Goal: Check status: Check status

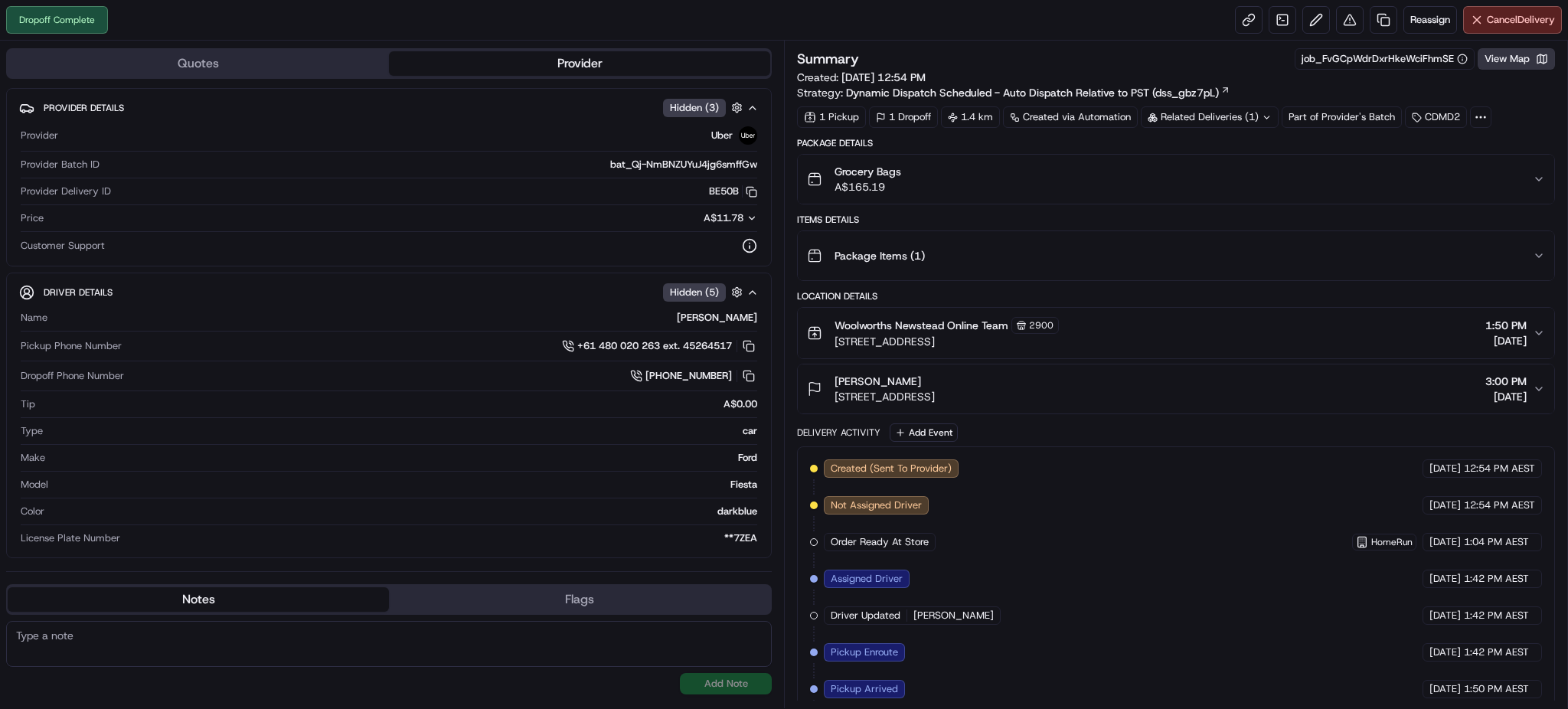
click at [1490, 61] on button "View Map" at bounding box center [1517, 59] width 78 height 22
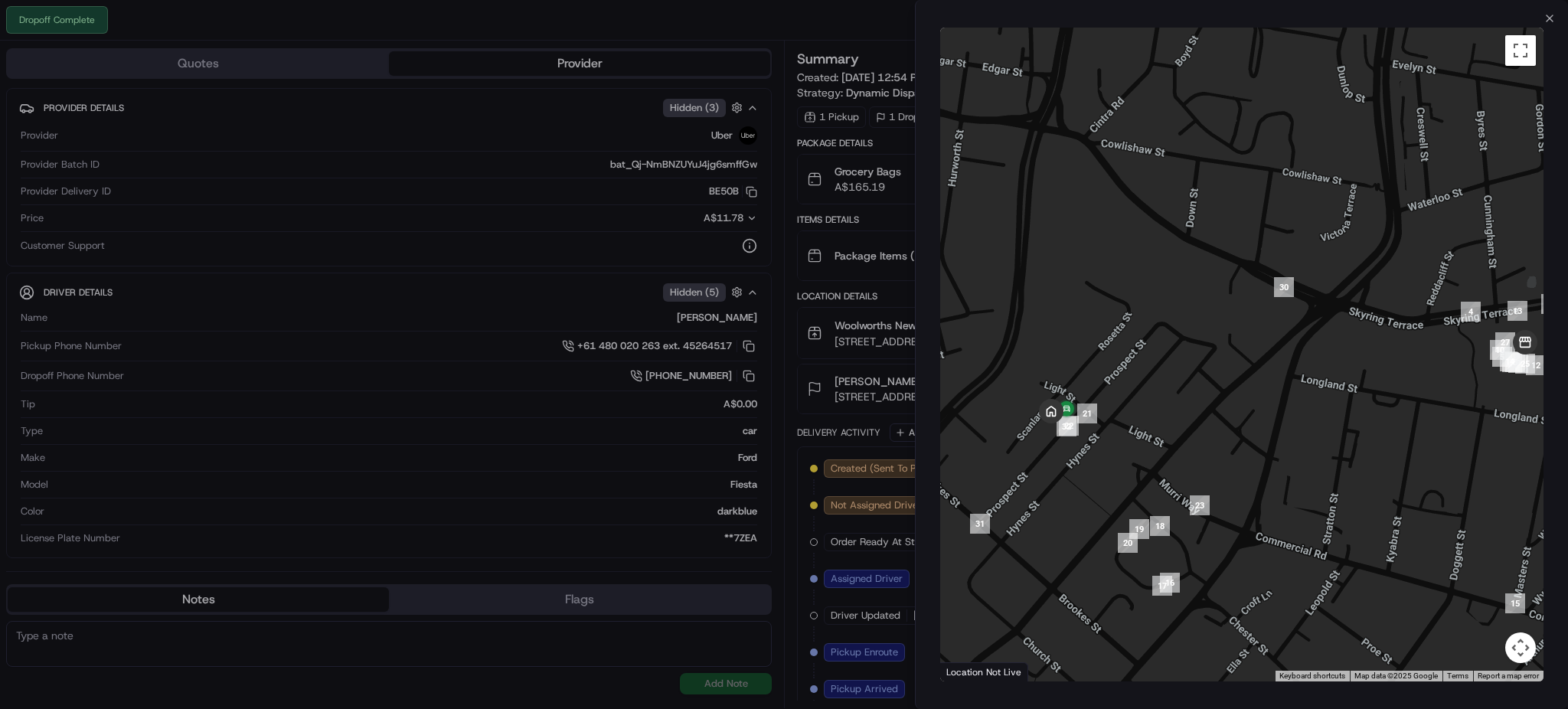
drag, startPoint x: 1499, startPoint y: 358, endPoint x: 1374, endPoint y: 348, distance: 125.4
click at [1374, 348] on div at bounding box center [1242, 354] width 604 height 654
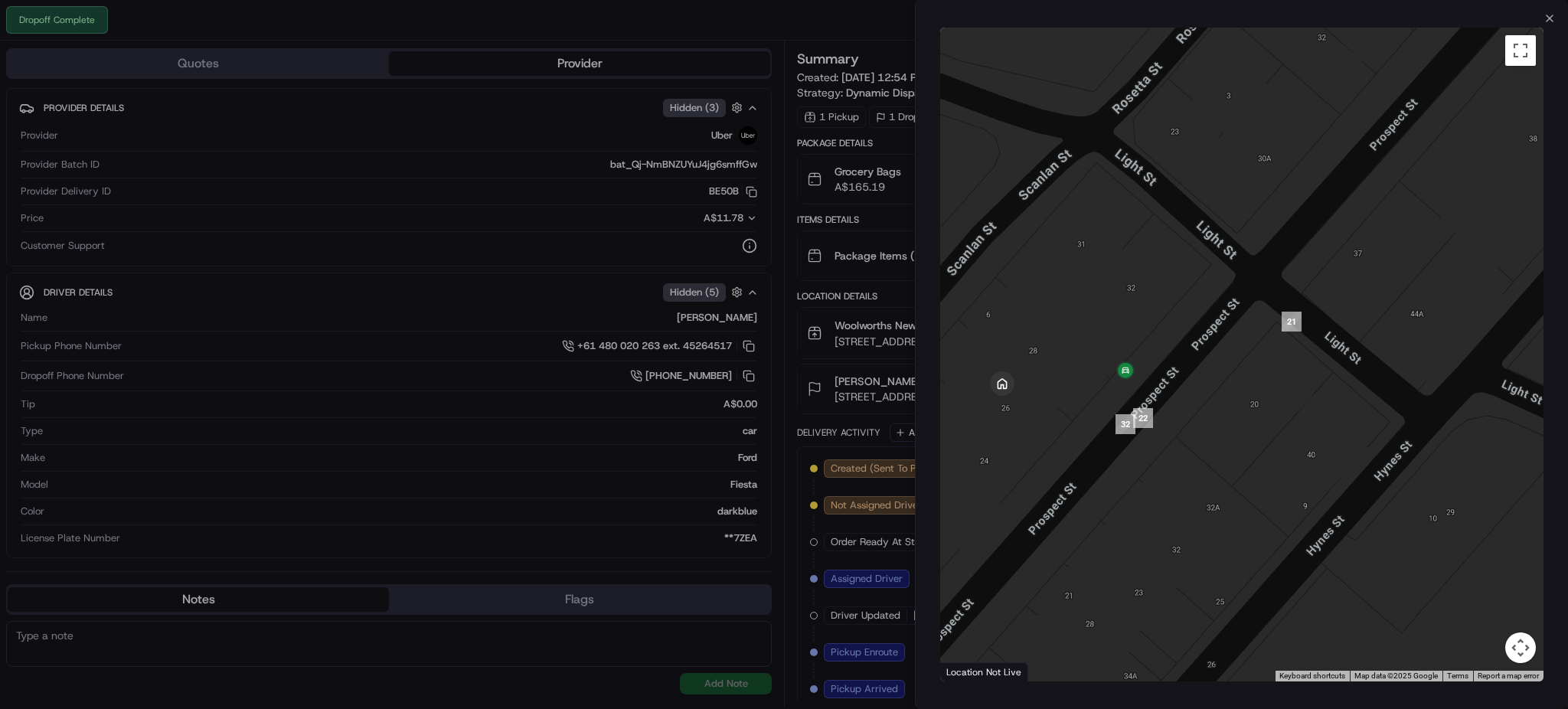
click at [723, 26] on div at bounding box center [784, 354] width 1568 height 709
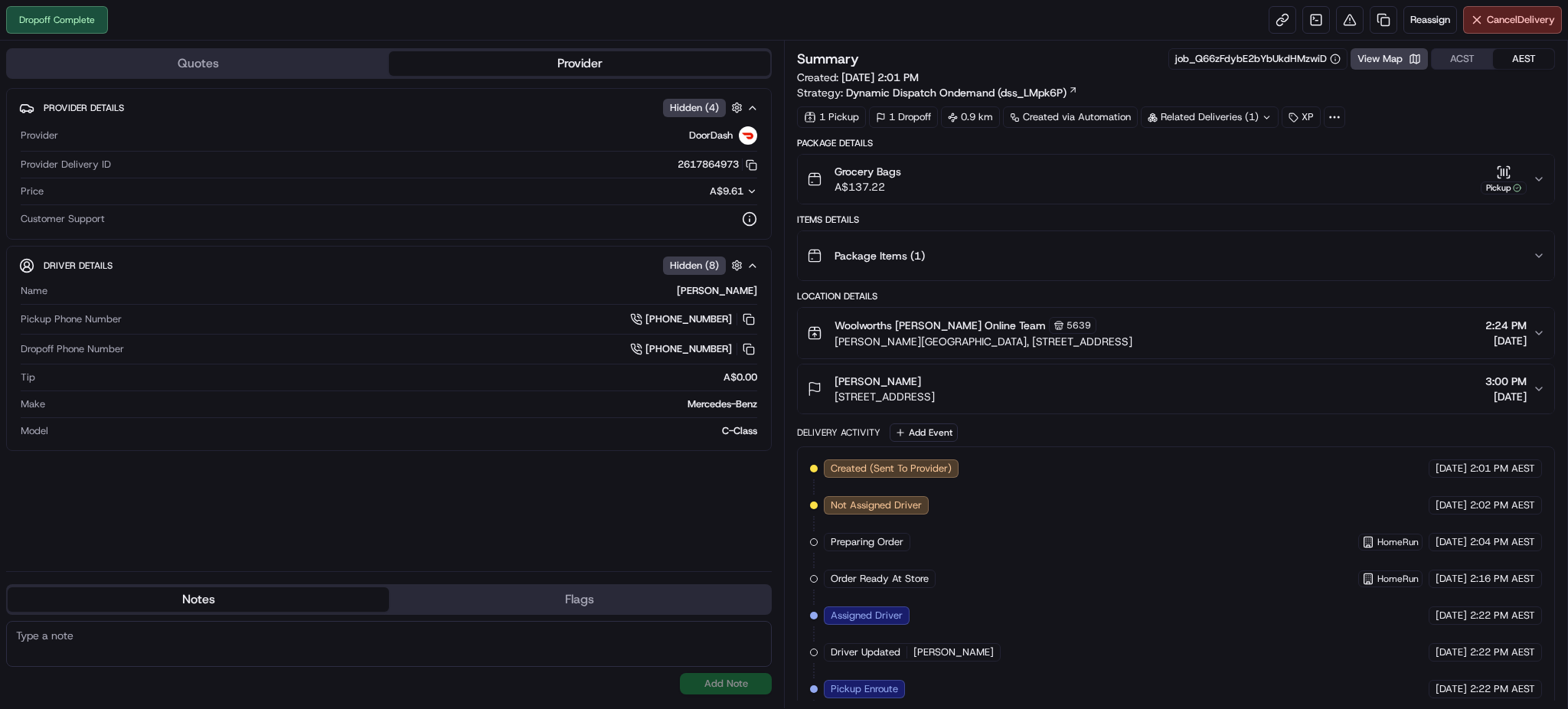
click at [1245, 113] on div "Related Deliveries (1)" at bounding box center [1210, 117] width 138 height 22
click at [1270, 119] on icon at bounding box center [1267, 117] width 10 height 10
click at [1165, 152] on span "ord_Q66zFdybE2bYbUkdHMzwiD" at bounding box center [1224, 153] width 152 height 14
